Goal: Transaction & Acquisition: Purchase product/service

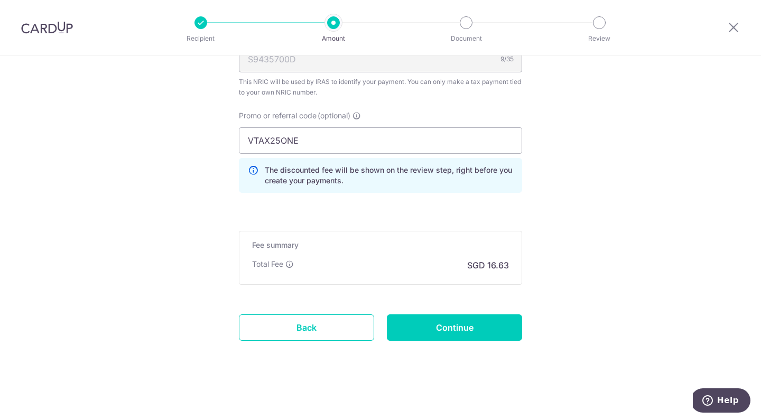
scroll to position [751, 0]
click at [488, 324] on input "Continue" at bounding box center [454, 328] width 135 height 26
type input "Update Schedule"
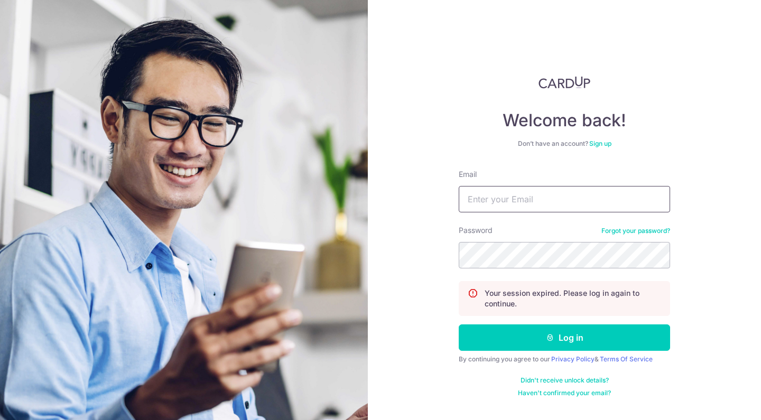
type input "[EMAIL_ADDRESS][DOMAIN_NAME]"
click at [565, 338] on button "Log in" at bounding box center [564, 338] width 211 height 26
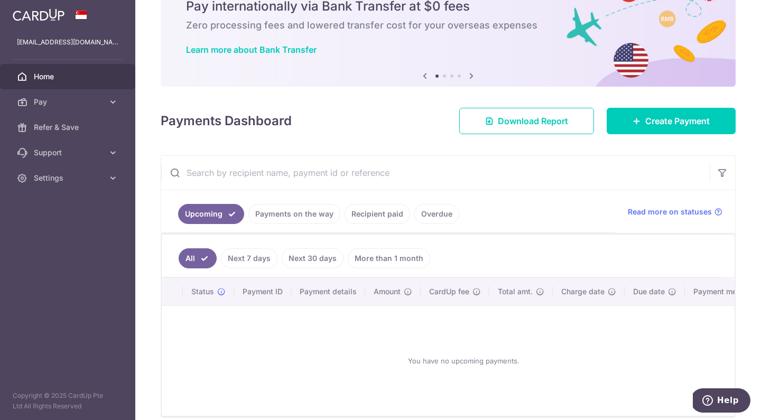
scroll to position [52, 0]
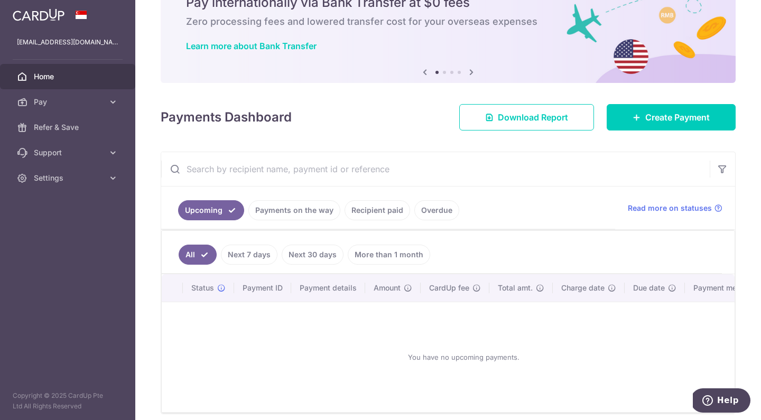
click at [306, 209] on link "Payments on the way" at bounding box center [294, 210] width 92 height 20
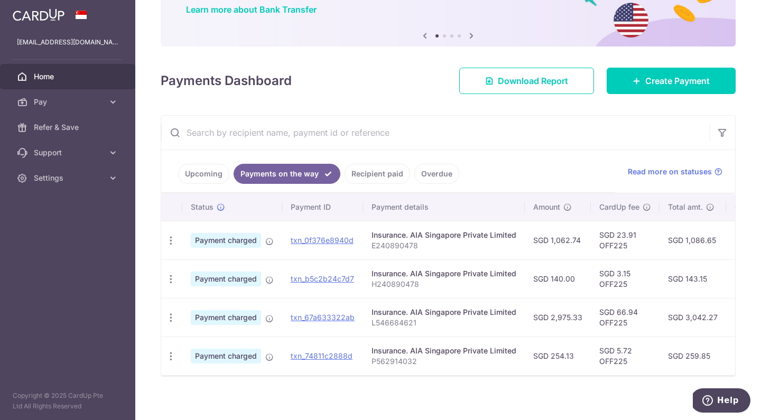
scroll to position [88, 0]
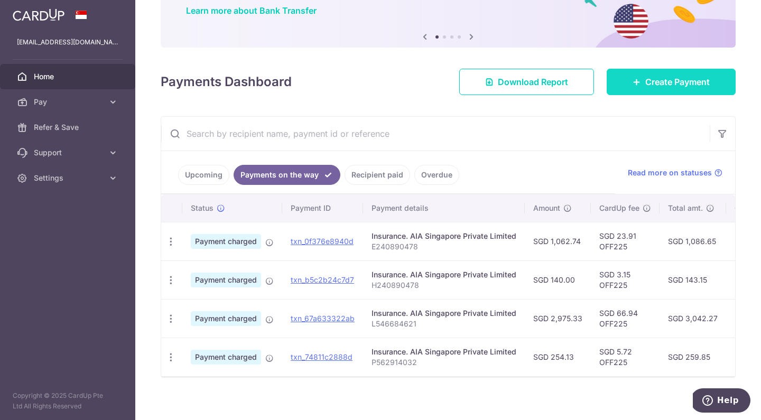
click at [654, 77] on span "Create Payment" at bounding box center [678, 82] width 65 height 13
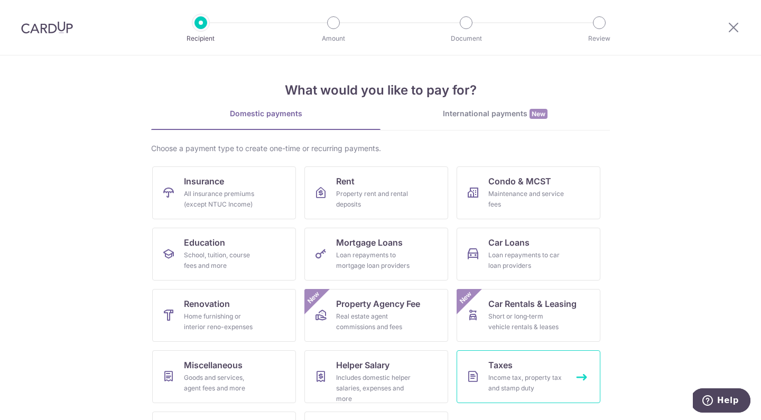
click at [507, 372] on link "Taxes Income tax, property tax and stamp duty" at bounding box center [529, 377] width 144 height 53
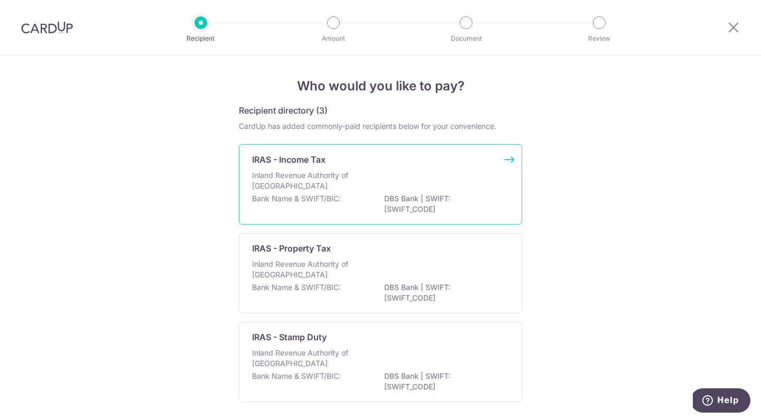
click at [346, 185] on p "Inland Revenue Authority of Singapore" at bounding box center [308, 180] width 112 height 21
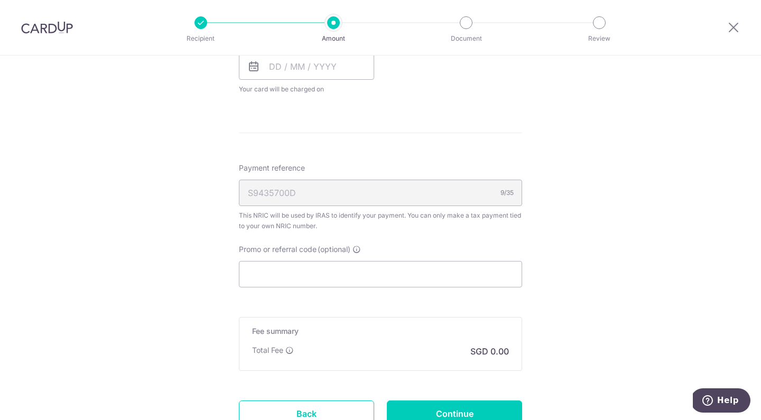
scroll to position [588, 0]
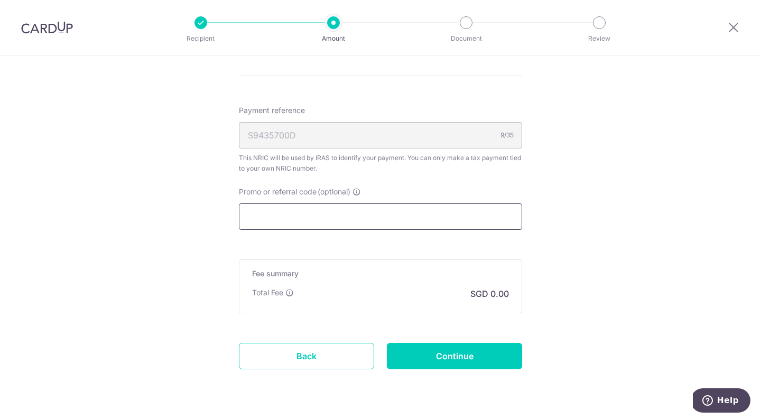
click at [343, 209] on input "Promo or referral code (optional)" at bounding box center [380, 217] width 283 height 26
paste input "VTAX25ONE"
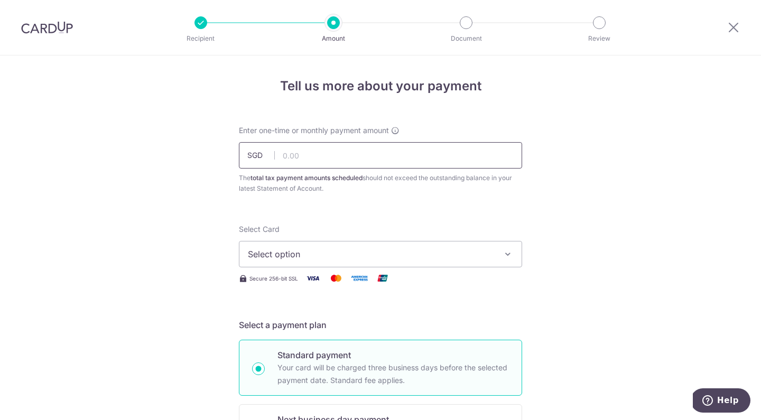
scroll to position [0, 0]
type input "VTAX25ONE"
click at [351, 156] on input "text" at bounding box center [380, 155] width 283 height 26
paste input "639.45"
type input "639.45"
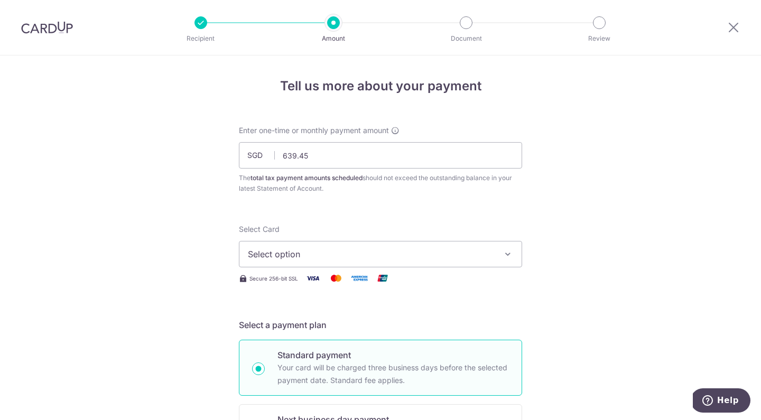
click at [311, 262] on button "Select option" at bounding box center [380, 254] width 283 height 26
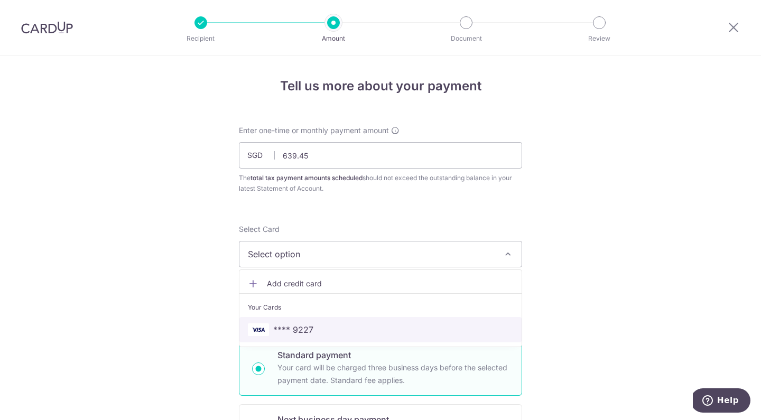
click at [297, 329] on span "**** 9227" at bounding box center [293, 330] width 40 height 13
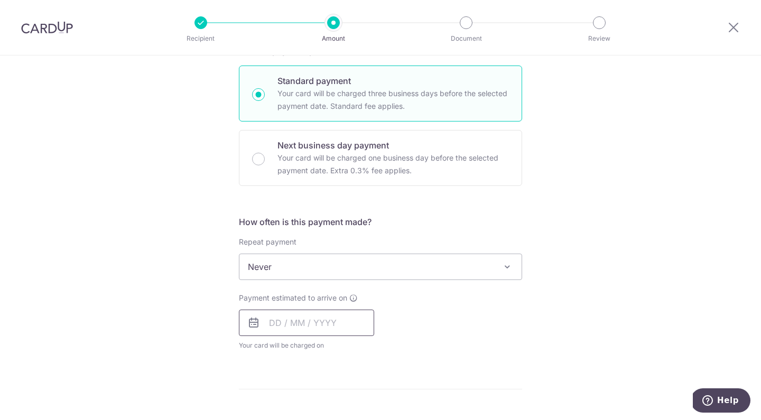
scroll to position [275, 0]
click at [287, 323] on input "text" at bounding box center [306, 322] width 135 height 26
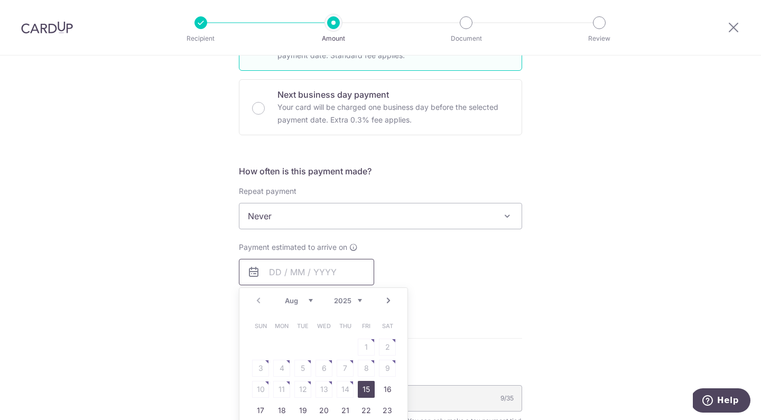
scroll to position [326, 0]
click at [362, 389] on link "15" at bounding box center [366, 388] width 17 height 17
type input "[DATE]"
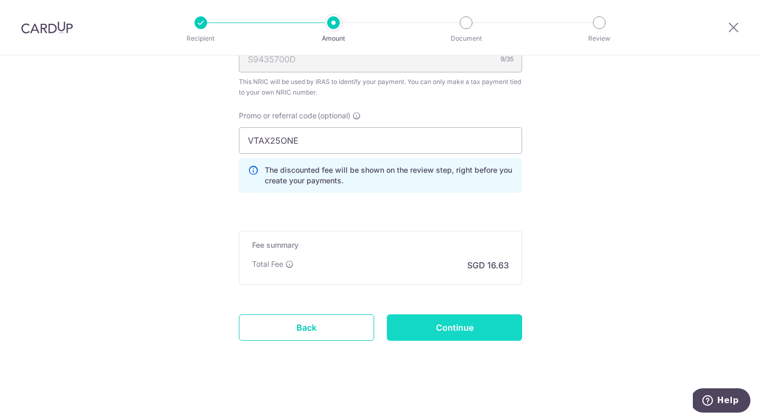
scroll to position [708, 0]
click at [458, 323] on input "Continue" at bounding box center [454, 328] width 135 height 26
type input "Create Schedule"
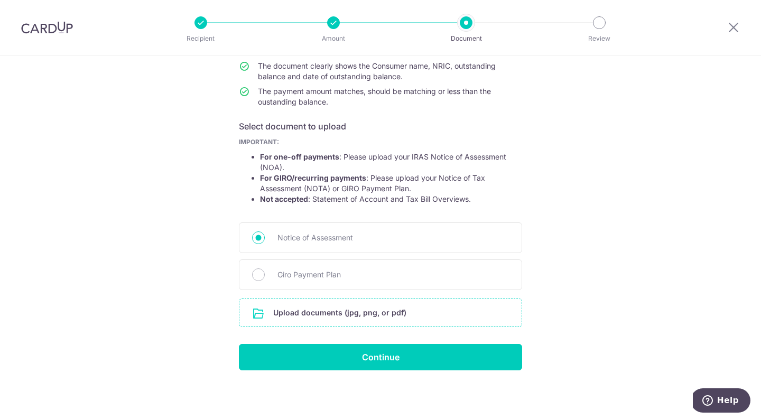
scroll to position [119, 0]
click at [422, 306] on input "file" at bounding box center [381, 312] width 282 height 27
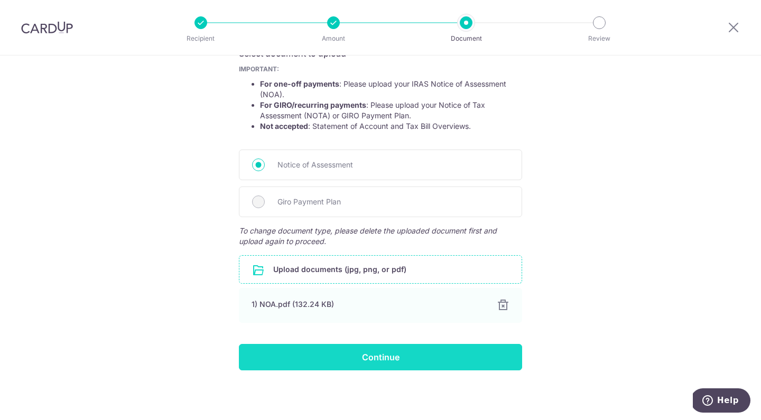
scroll to position [192, 0]
click at [389, 354] on input "Continue" at bounding box center [380, 357] width 283 height 26
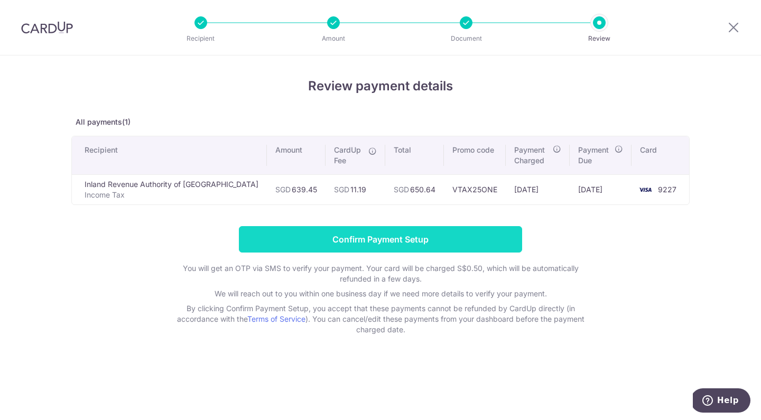
click at [445, 242] on input "Confirm Payment Setup" at bounding box center [380, 239] width 283 height 26
